Goal: Information Seeking & Learning: Learn about a topic

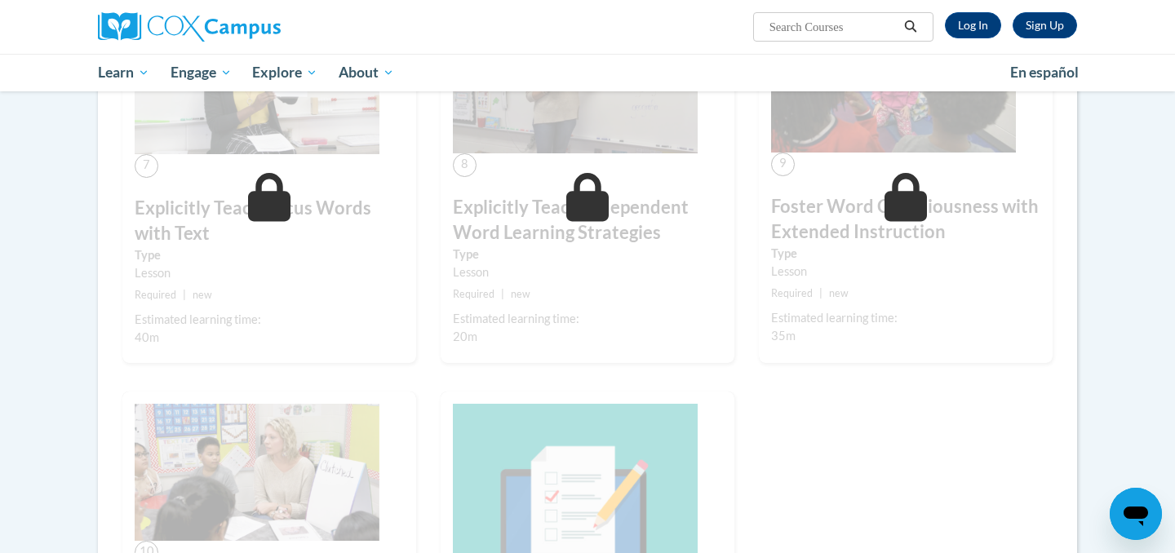
scroll to position [1161, 0]
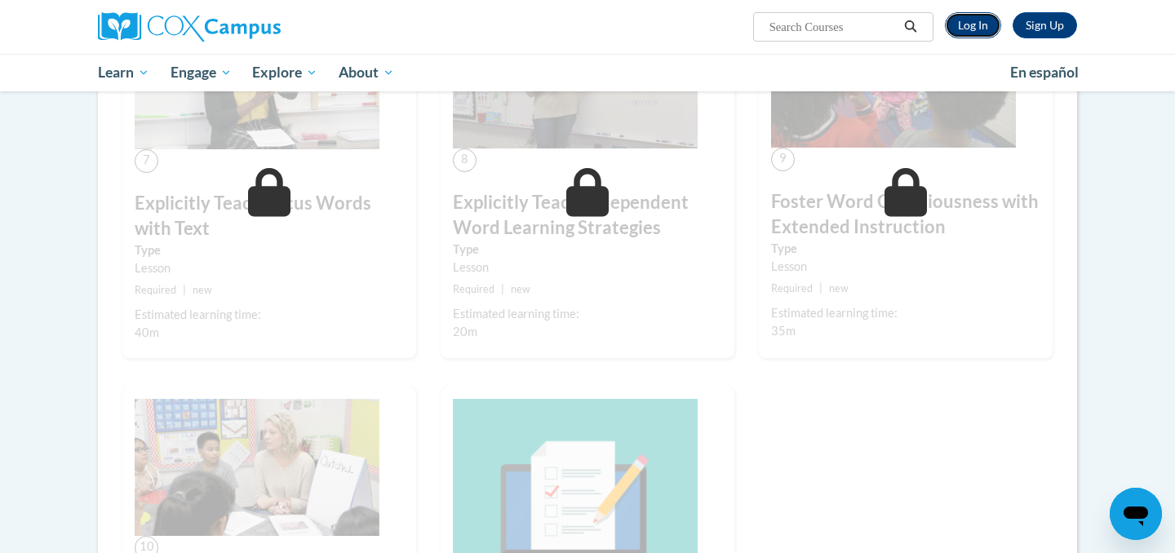
click at [970, 29] on link "Log In" at bounding box center [973, 25] width 56 height 26
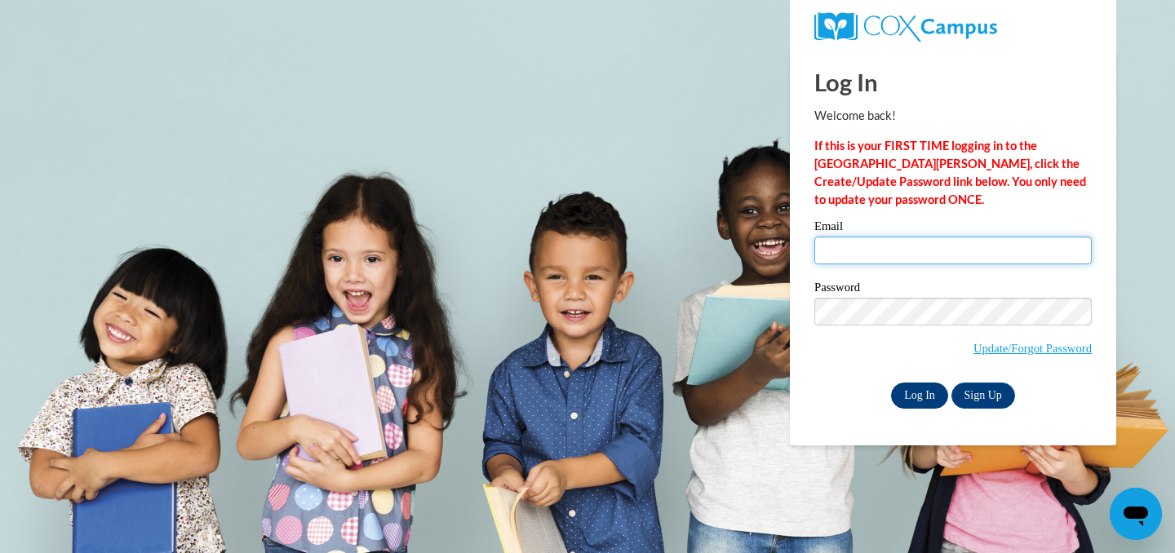
type input "rleslie@waukesha.k12.wi.us"
click at [913, 402] on input "Log In" at bounding box center [919, 396] width 57 height 26
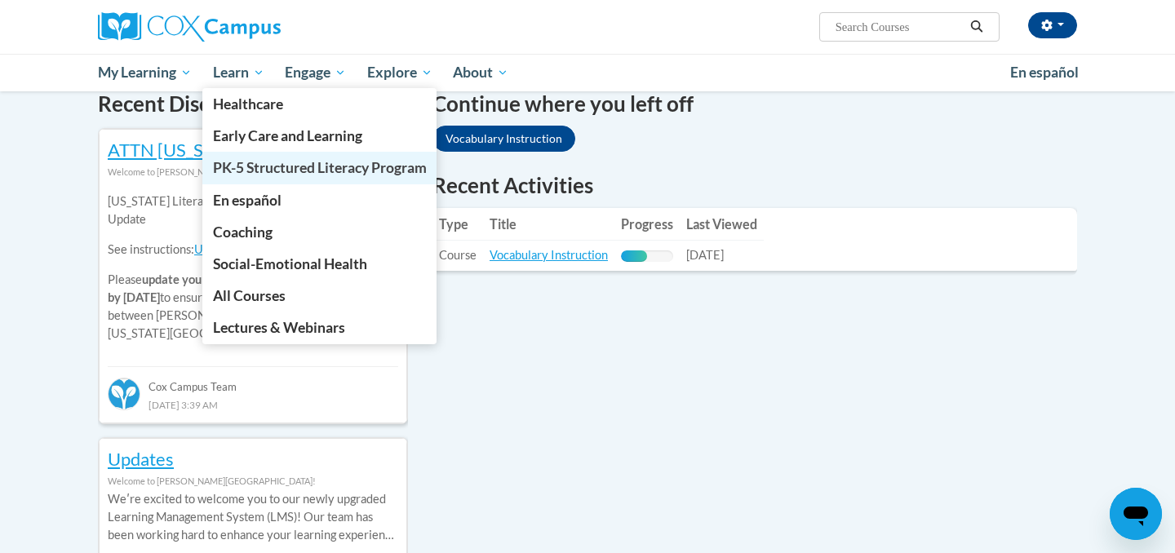
scroll to position [510, 0]
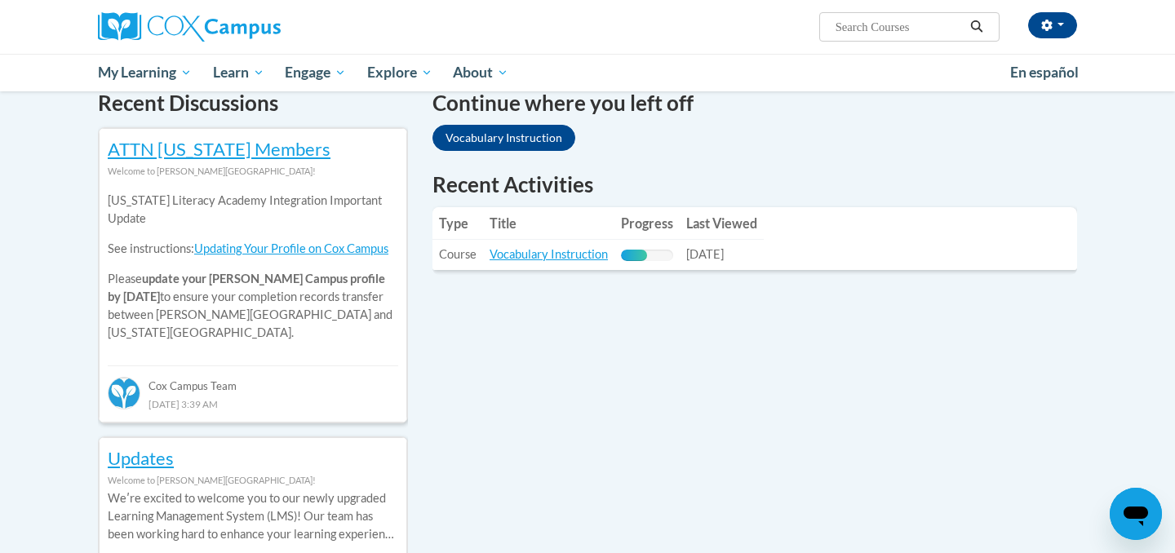
click at [519, 255] on link "Vocabulary Instruction" at bounding box center [549, 254] width 118 height 14
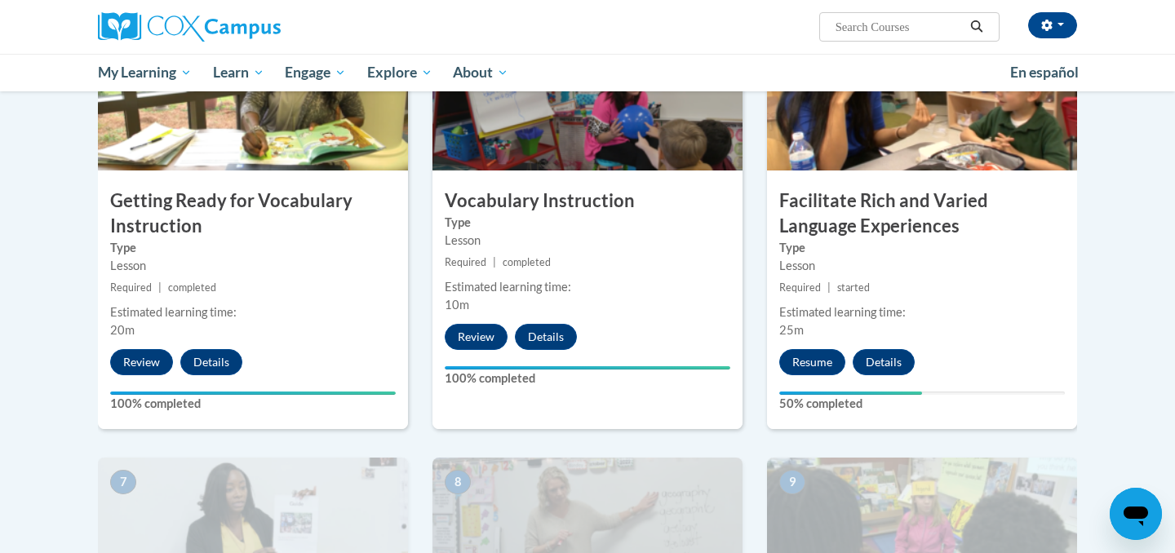
scroll to position [1030, 0]
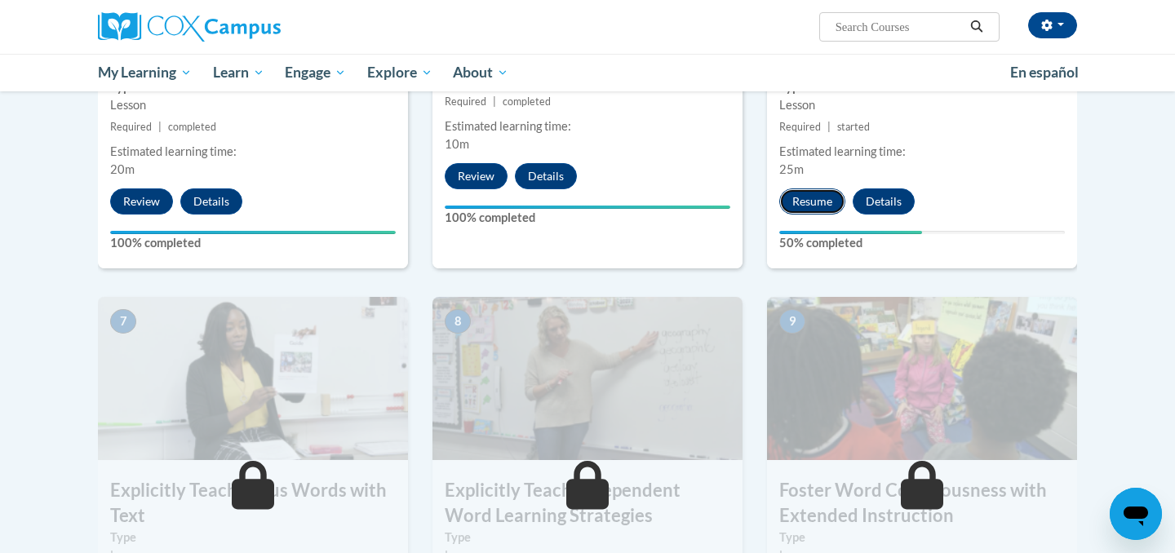
click at [824, 201] on button "Resume" at bounding box center [812, 202] width 66 height 26
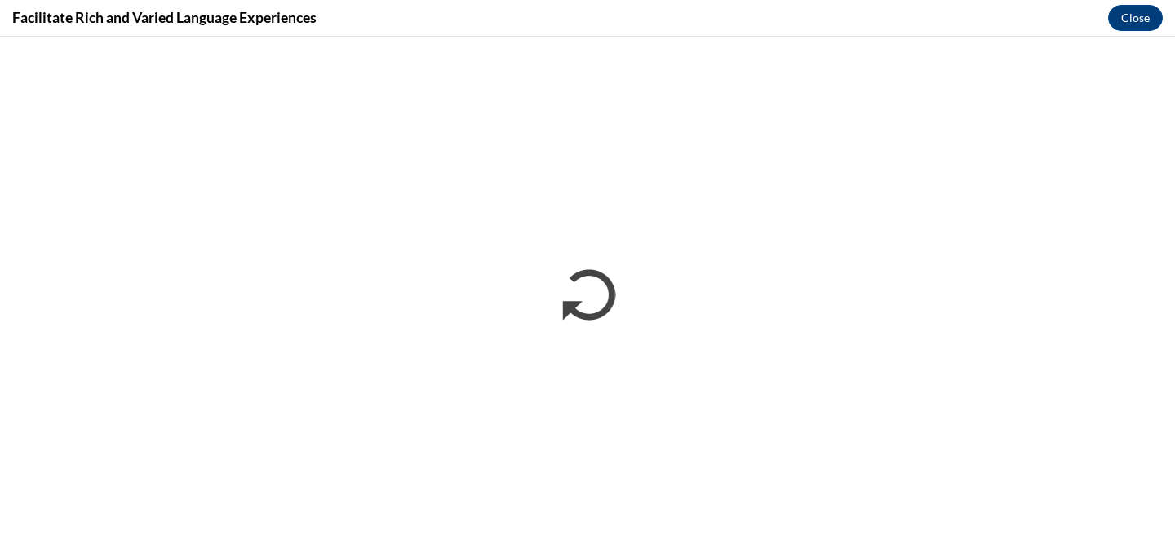
scroll to position [0, 0]
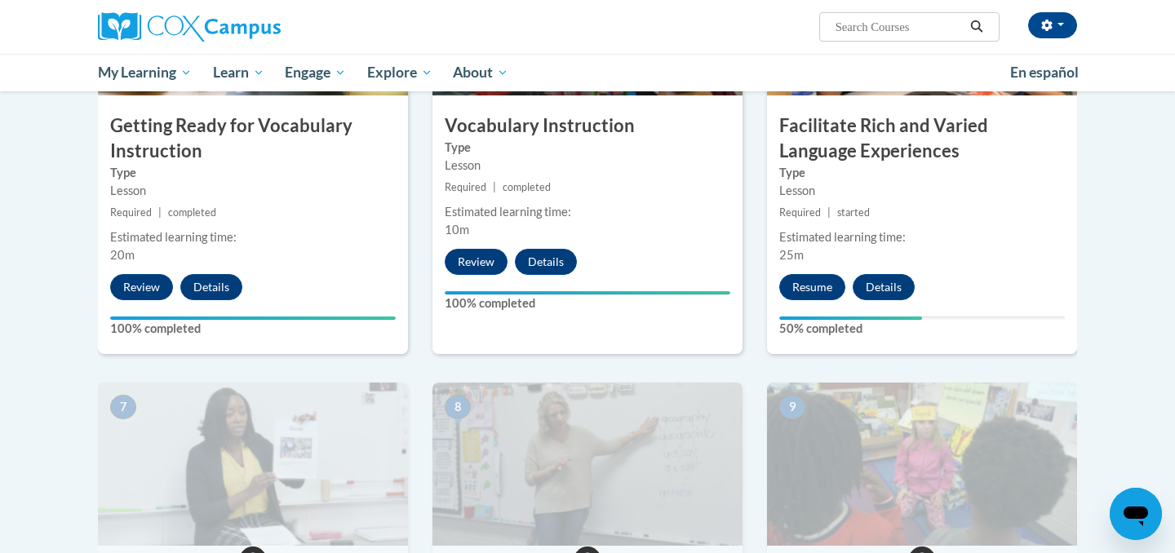
scroll to position [783, 0]
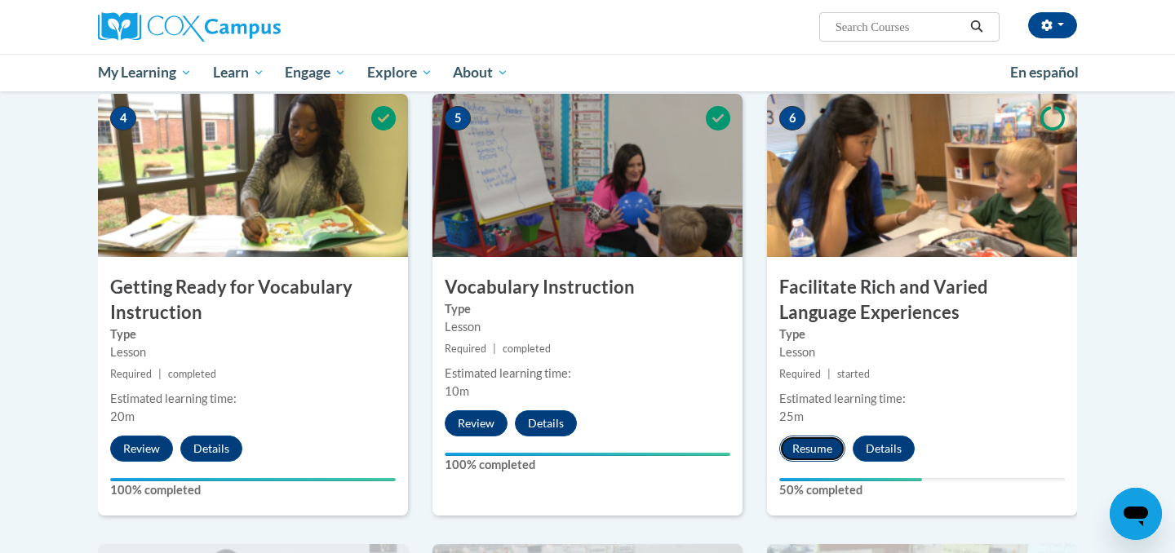
click at [798, 448] on button "Resume" at bounding box center [812, 449] width 66 height 26
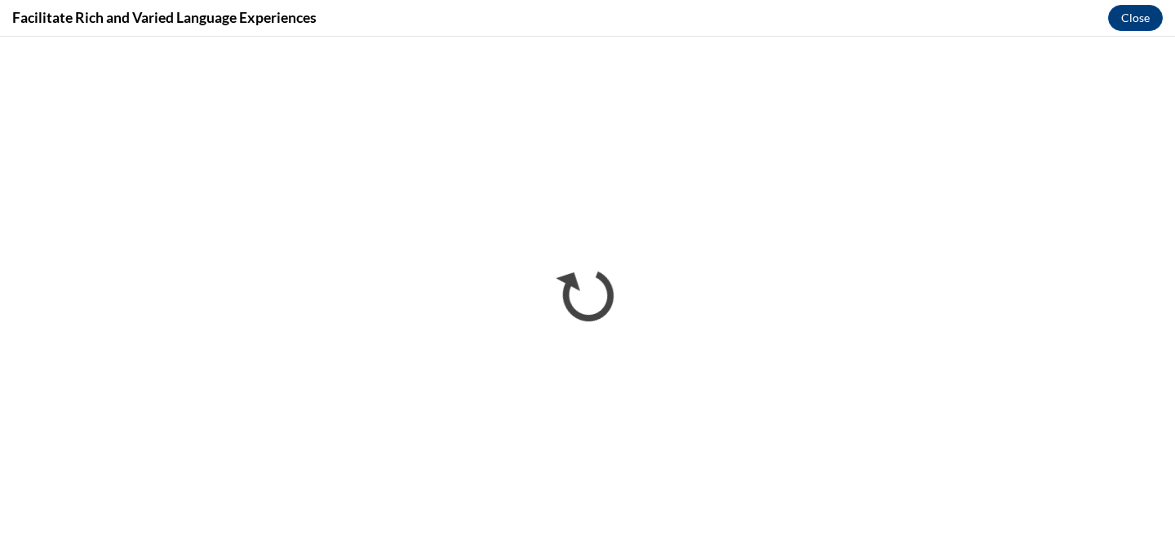
scroll to position [0, 0]
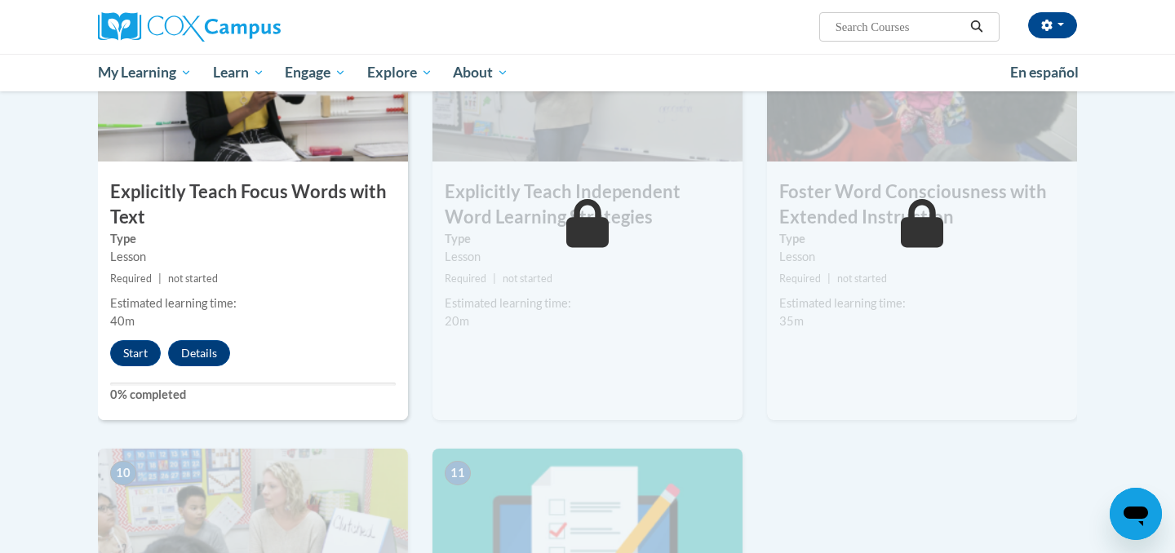
scroll to position [1351, 0]
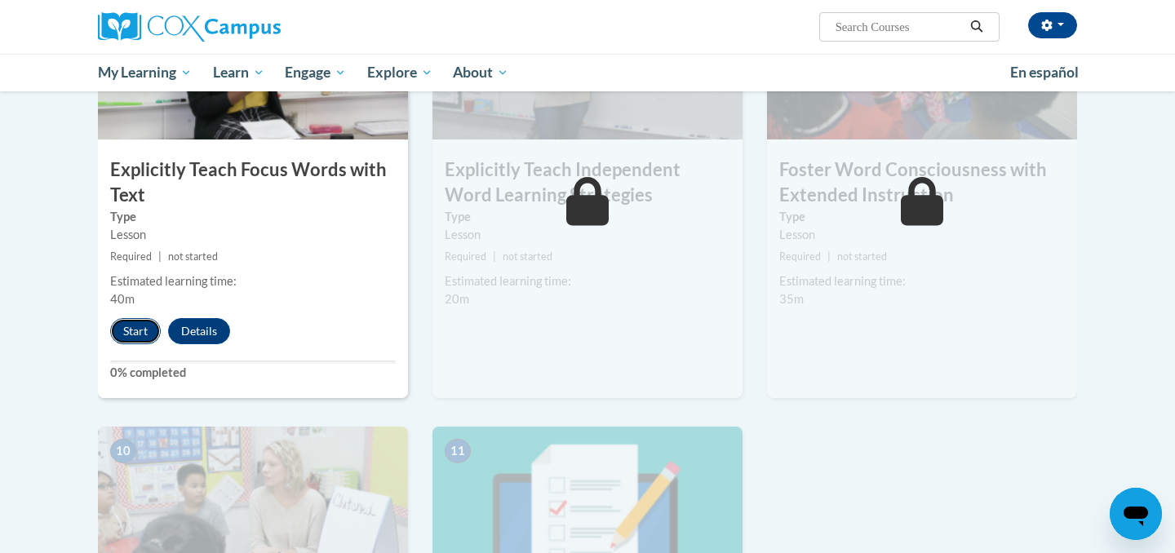
click at [136, 337] on button "Start" at bounding box center [135, 331] width 51 height 26
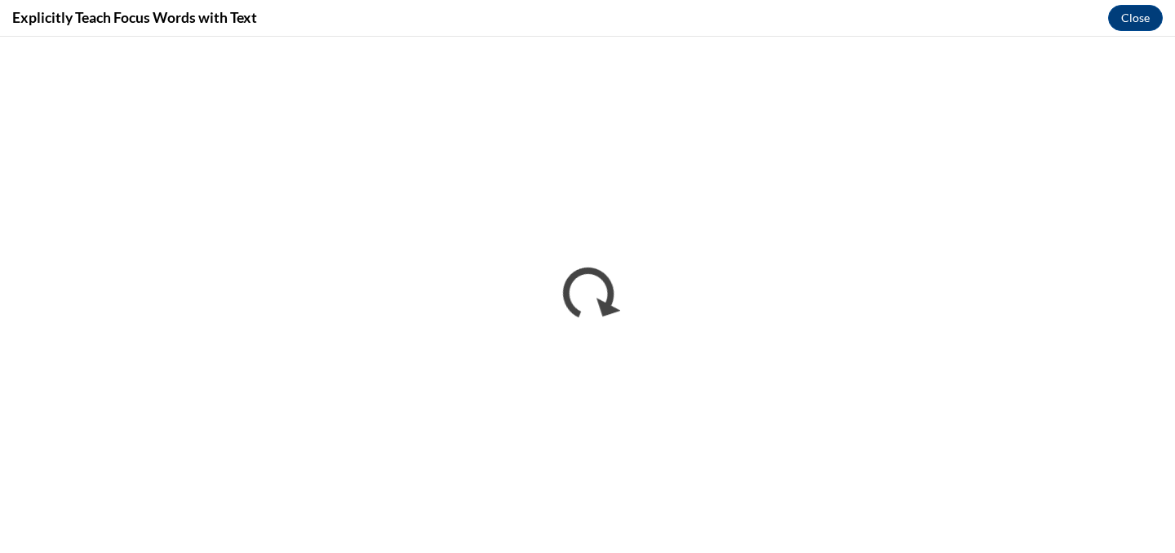
scroll to position [0, 0]
